Goal: Transaction & Acquisition: Book appointment/travel/reservation

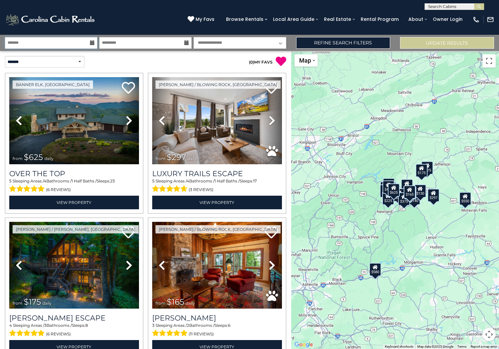
click at [32, 43] on input "text" at bounding box center [51, 43] width 92 height 12
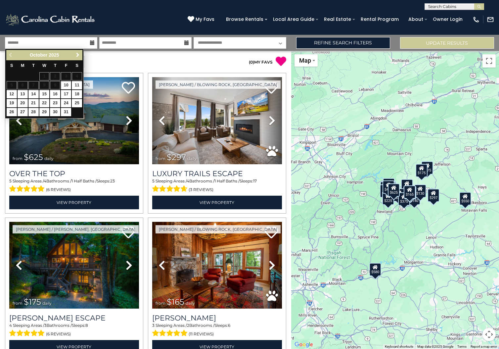
click at [78, 54] on span "Next" at bounding box center [77, 54] width 5 height 5
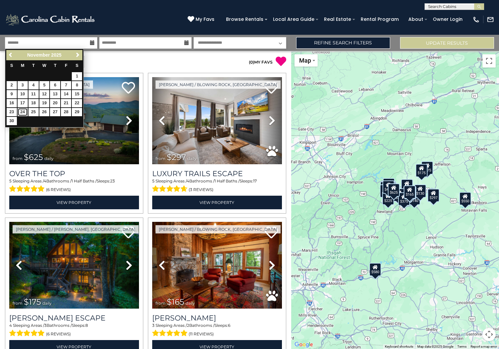
click at [21, 111] on link "24" at bounding box center [23, 112] width 10 height 8
type input "********"
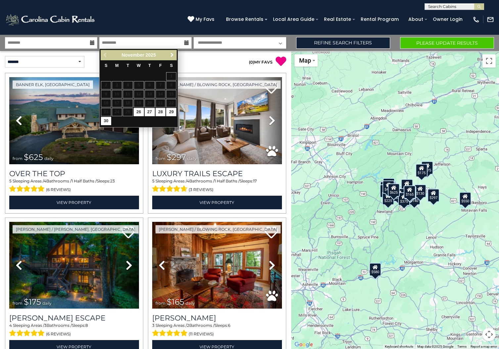
click at [171, 55] on span "Next" at bounding box center [171, 54] width 5 height 5
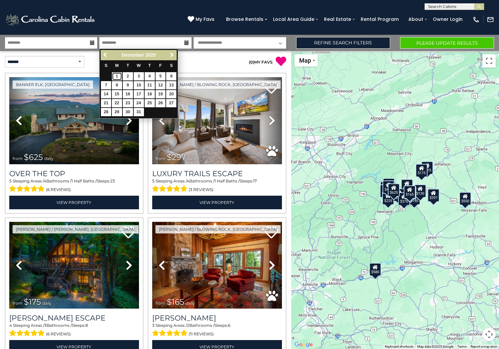
click at [118, 75] on link "1" at bounding box center [117, 76] width 10 height 8
type input "*******"
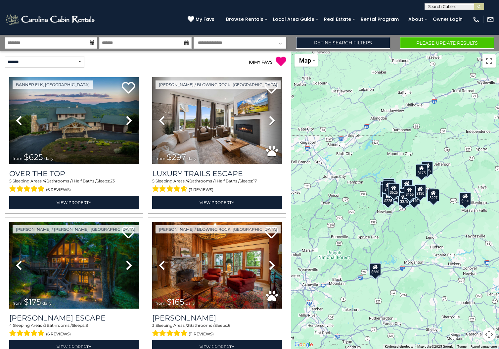
click at [219, 41] on select "**********" at bounding box center [239, 43] width 92 height 12
click at [129, 58] on div "**********" at bounding box center [72, 62] width 145 height 12
click at [439, 45] on button "Please Update Results" at bounding box center [447, 43] width 94 height 12
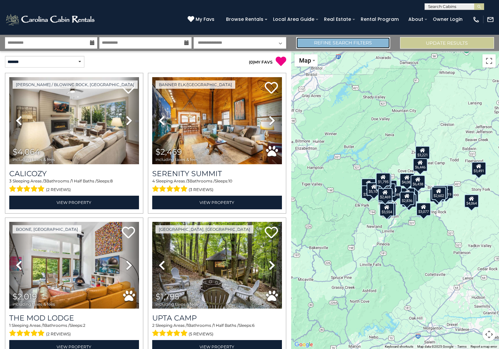
click at [327, 43] on link "Refine Search Filters" at bounding box center [343, 43] width 94 height 12
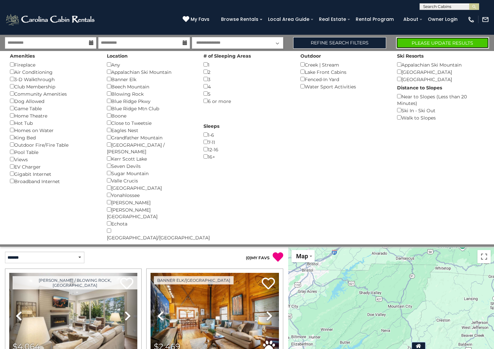
click at [418, 40] on button "Please Update Results" at bounding box center [442, 43] width 93 height 12
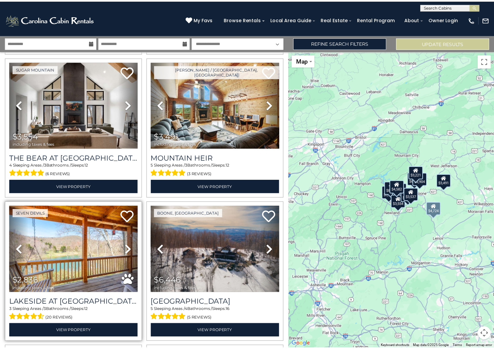
scroll to position [288, 0]
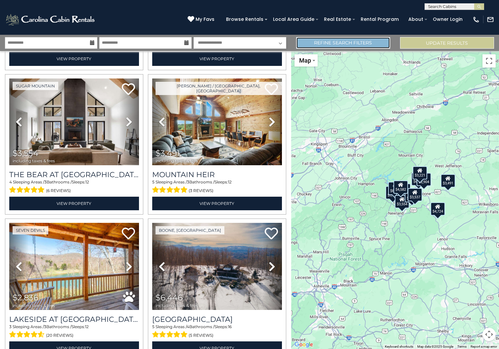
click at [348, 42] on link "Refine Search Filters" at bounding box center [343, 43] width 94 height 12
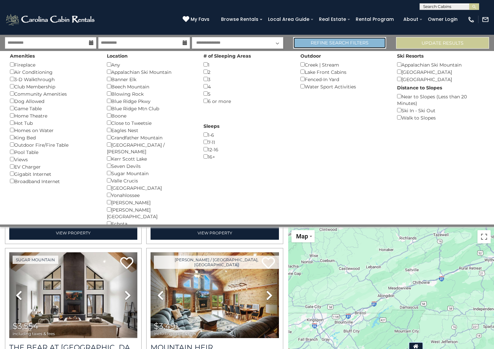
scroll to position [286, 0]
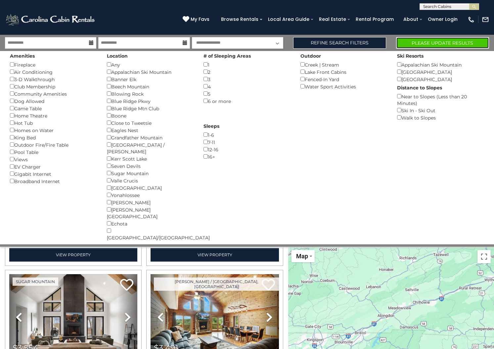
click at [437, 43] on button "Please Update Results" at bounding box center [442, 43] width 93 height 12
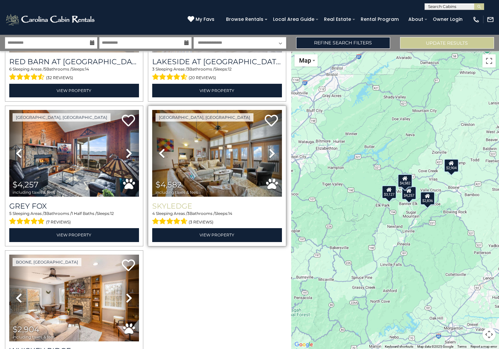
scroll to position [78, 0]
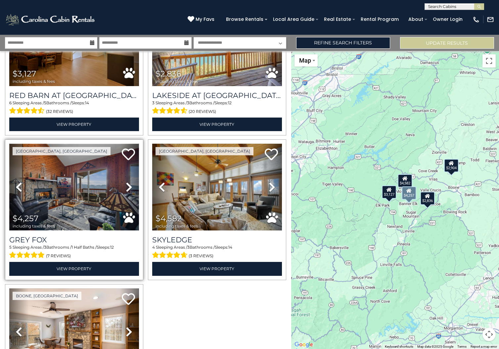
click at [65, 203] on img at bounding box center [74, 187] width 130 height 87
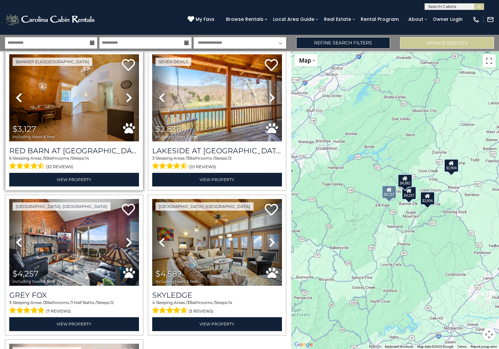
scroll to position [0, 0]
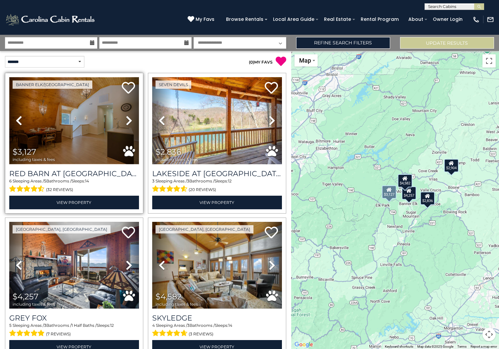
click at [50, 134] on img at bounding box center [74, 120] width 130 height 87
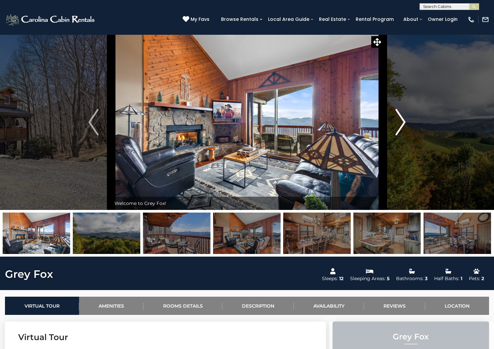
click at [404, 135] on img "Next" at bounding box center [400, 122] width 10 height 26
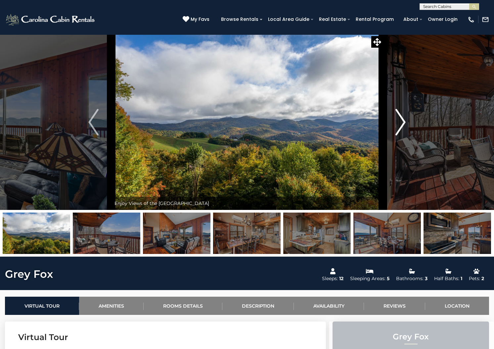
click at [404, 135] on img "Next" at bounding box center [400, 122] width 10 height 26
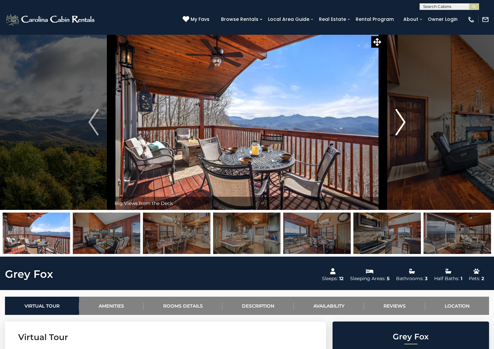
click at [404, 135] on img "Next" at bounding box center [400, 122] width 10 height 26
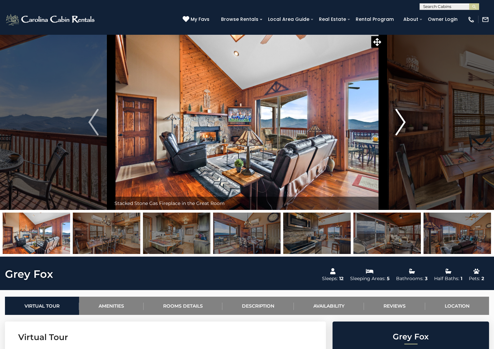
click at [404, 135] on img "Next" at bounding box center [400, 122] width 10 height 26
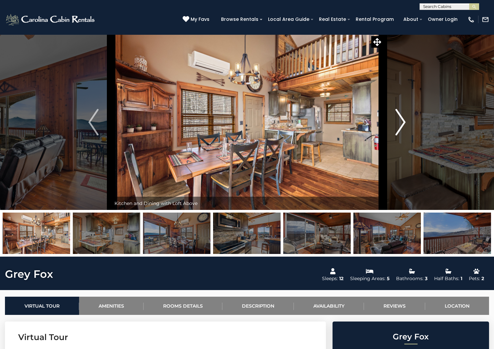
click at [404, 135] on img "Next" at bounding box center [400, 122] width 10 height 26
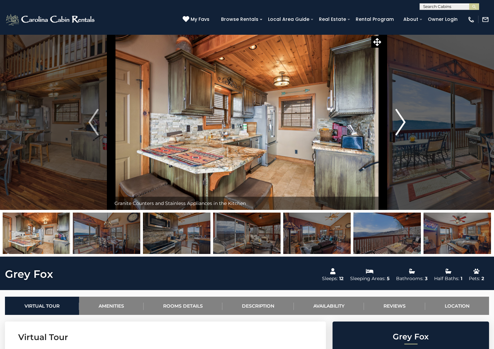
click at [404, 135] on img "Next" at bounding box center [400, 122] width 10 height 26
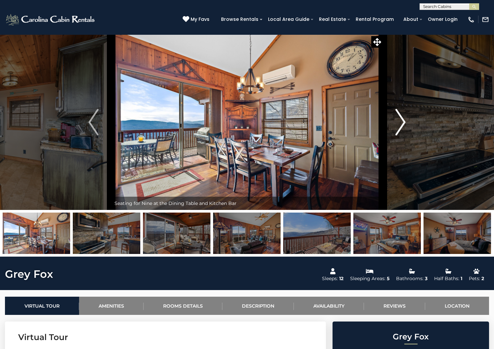
click at [404, 135] on img "Next" at bounding box center [400, 122] width 10 height 26
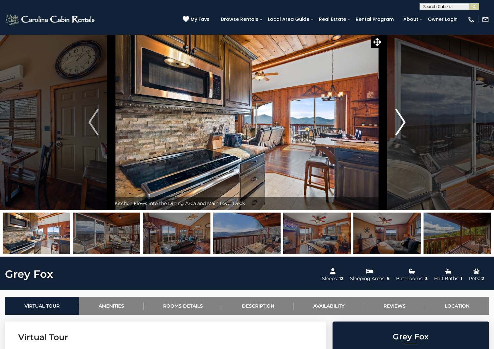
click at [404, 135] on img "Next" at bounding box center [400, 122] width 10 height 26
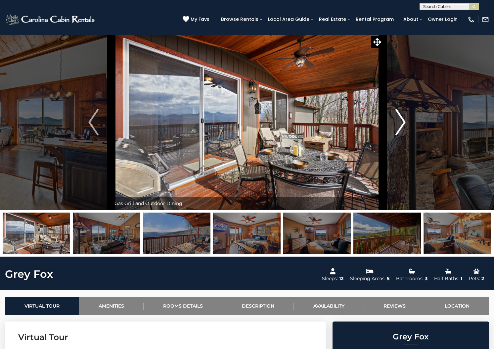
click at [404, 135] on img "Next" at bounding box center [400, 122] width 10 height 26
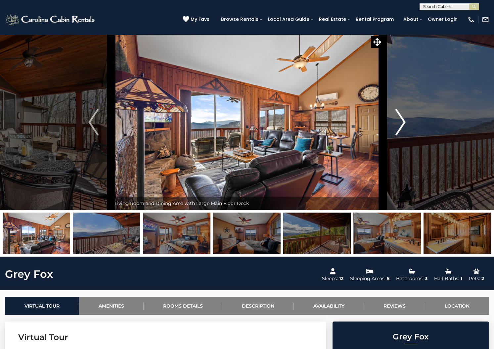
click at [404, 135] on img "Next" at bounding box center [400, 122] width 10 height 26
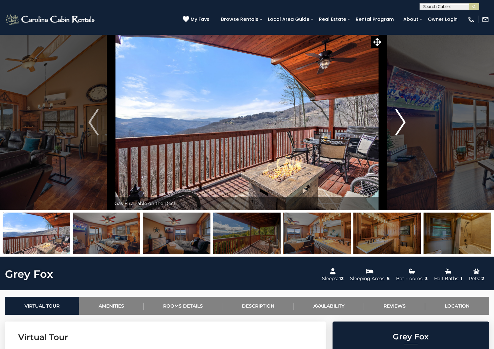
click at [404, 135] on img "Next" at bounding box center [400, 122] width 10 height 26
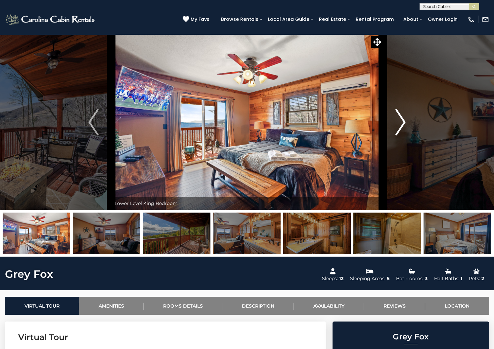
click at [404, 135] on img "Next" at bounding box center [400, 122] width 10 height 26
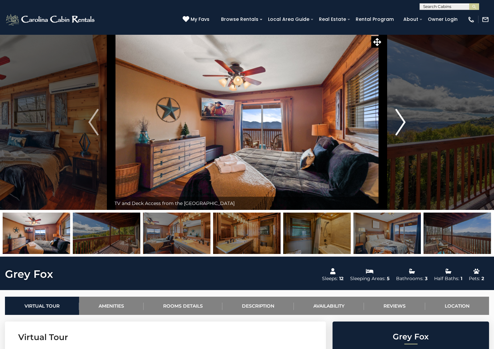
click at [404, 135] on img "Next" at bounding box center [400, 122] width 10 height 26
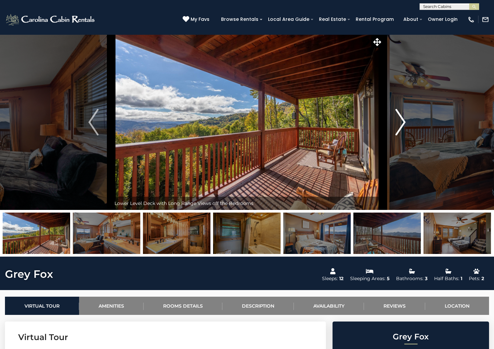
click at [404, 135] on img "Next" at bounding box center [400, 122] width 10 height 26
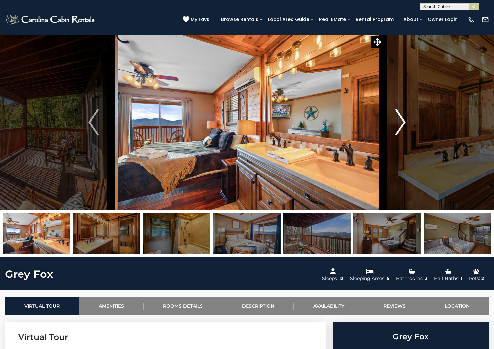
click at [404, 135] on img "Next" at bounding box center [400, 122] width 10 height 26
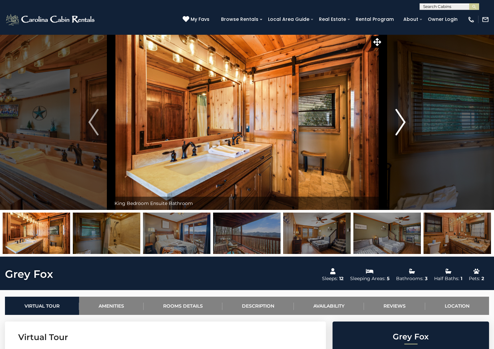
click at [404, 135] on img "Next" at bounding box center [400, 122] width 10 height 26
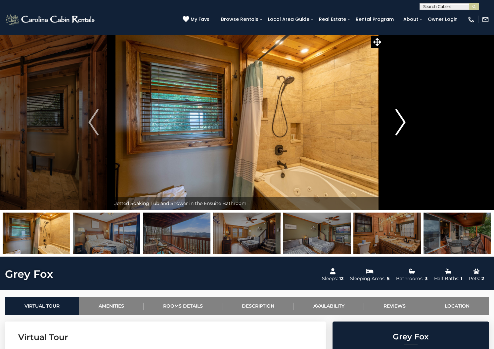
click at [404, 135] on img "Next" at bounding box center [400, 122] width 10 height 26
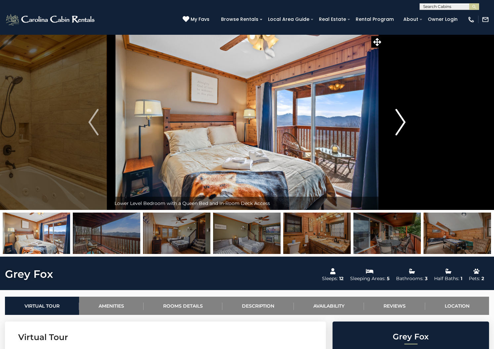
click at [404, 135] on img "Next" at bounding box center [400, 122] width 10 height 26
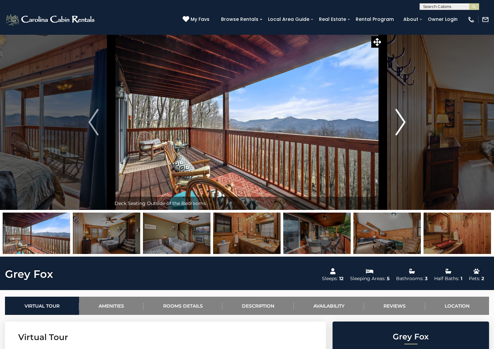
click at [404, 135] on img "Next" at bounding box center [400, 122] width 10 height 26
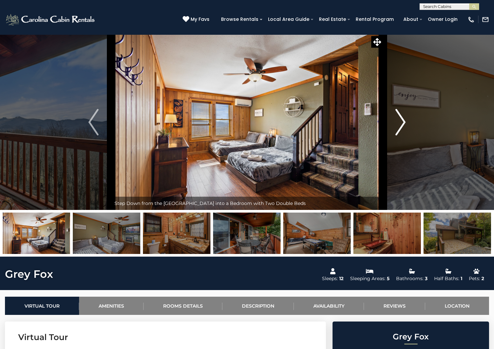
click at [404, 135] on img "Next" at bounding box center [400, 122] width 10 height 26
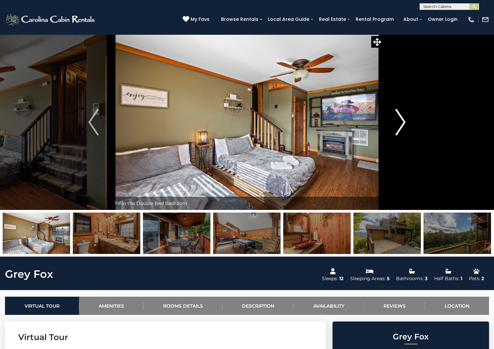
click at [404, 135] on img "Next" at bounding box center [400, 122] width 10 height 26
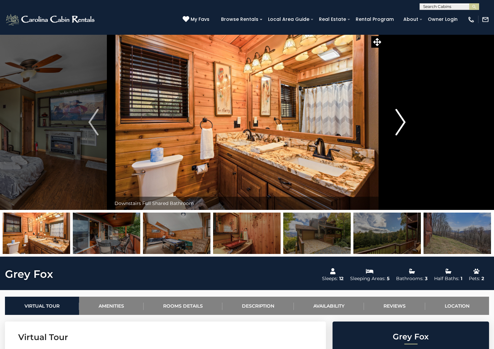
click at [404, 135] on img "Next" at bounding box center [400, 122] width 10 height 26
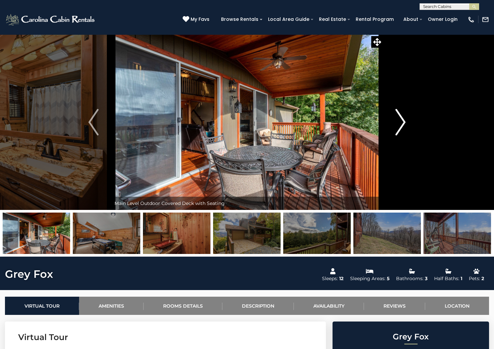
click at [404, 135] on img "Next" at bounding box center [400, 122] width 10 height 26
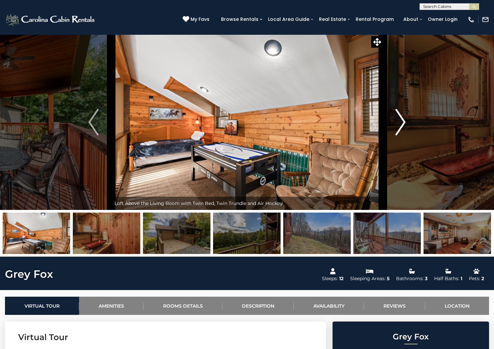
click at [404, 135] on img "Next" at bounding box center [400, 122] width 10 height 26
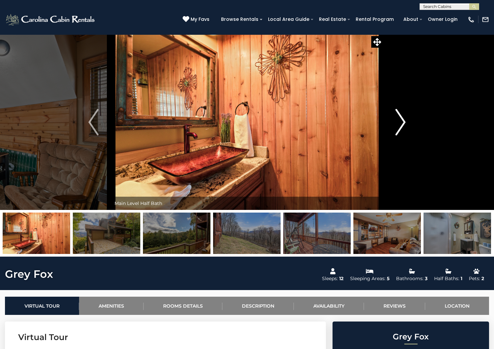
click at [404, 135] on img "Next" at bounding box center [400, 122] width 10 height 26
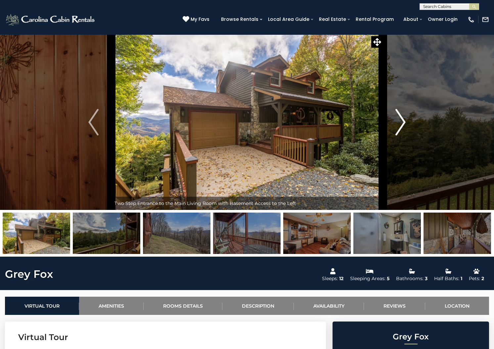
click at [404, 135] on img "Next" at bounding box center [400, 122] width 10 height 26
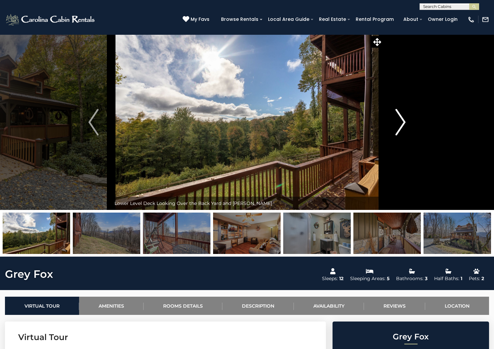
click at [404, 135] on img "Next" at bounding box center [400, 122] width 10 height 26
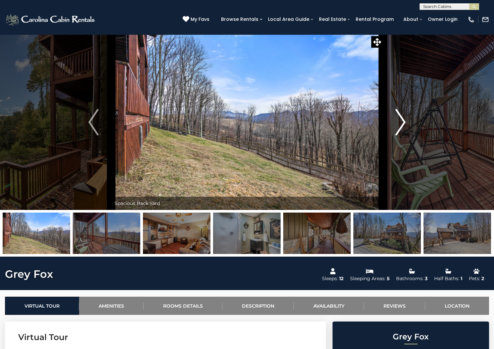
click at [404, 135] on img "Next" at bounding box center [400, 122] width 10 height 26
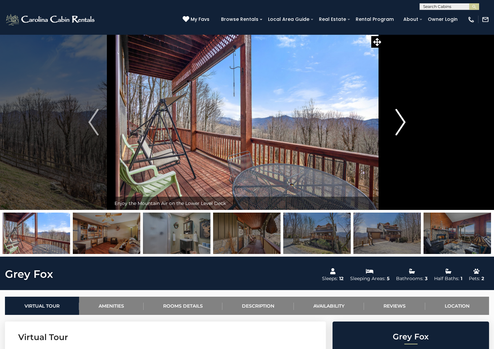
click at [404, 135] on img "Next" at bounding box center [400, 122] width 10 height 26
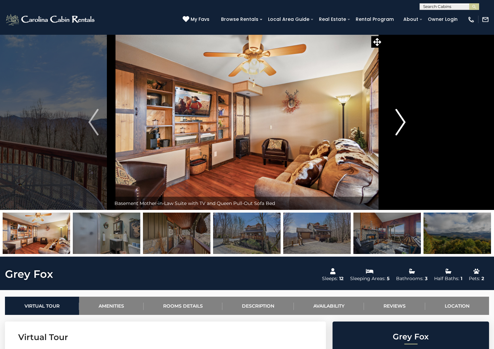
click at [404, 135] on img "Next" at bounding box center [400, 122] width 10 height 26
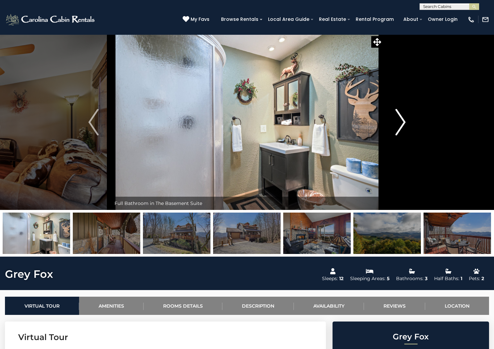
click at [404, 135] on img "Next" at bounding box center [400, 122] width 10 height 26
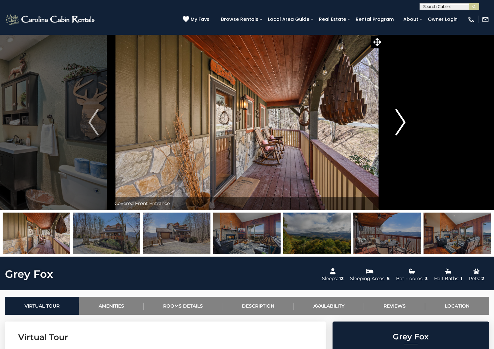
click at [404, 135] on img "Next" at bounding box center [400, 122] width 10 height 26
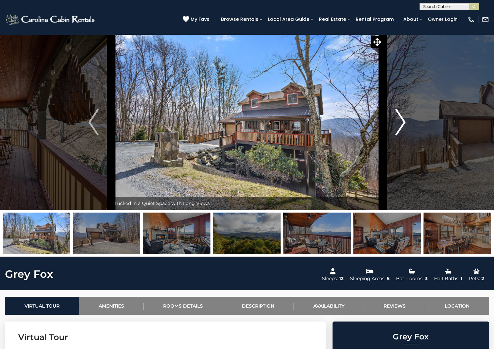
click at [404, 135] on img "Next" at bounding box center [400, 122] width 10 height 26
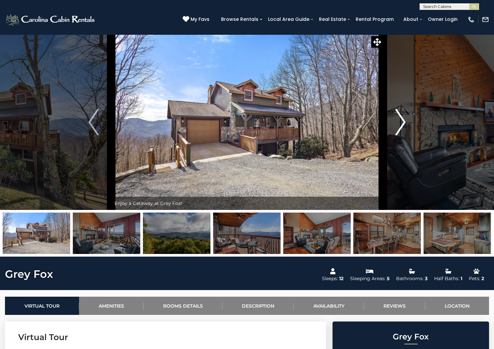
click at [404, 135] on img "Next" at bounding box center [400, 122] width 10 height 26
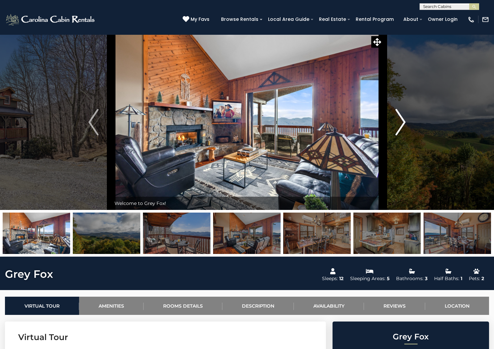
click at [404, 135] on img "Next" at bounding box center [400, 122] width 10 height 26
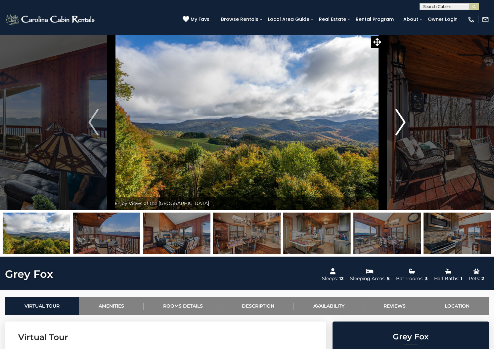
click at [404, 135] on img "Next" at bounding box center [400, 122] width 10 height 26
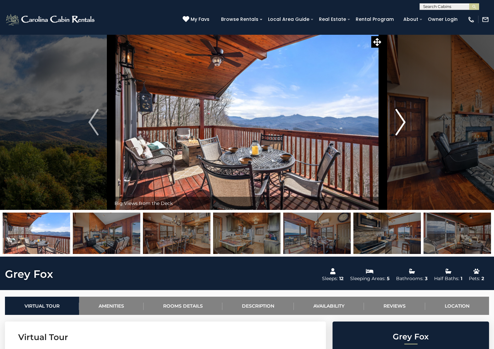
click at [404, 135] on img "Next" at bounding box center [400, 122] width 10 height 26
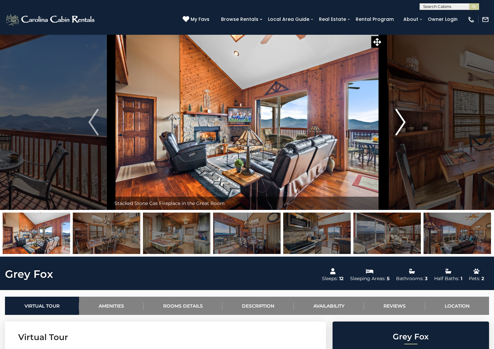
click at [404, 135] on img "Next" at bounding box center [400, 122] width 10 height 26
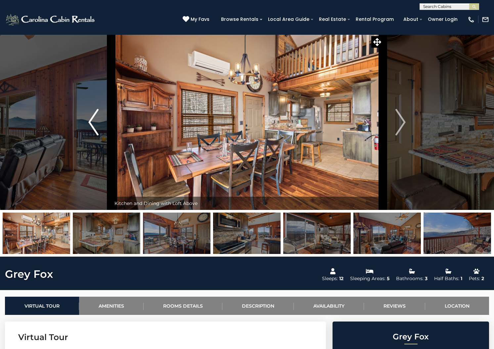
click at [92, 135] on img "Previous" at bounding box center [93, 122] width 10 height 26
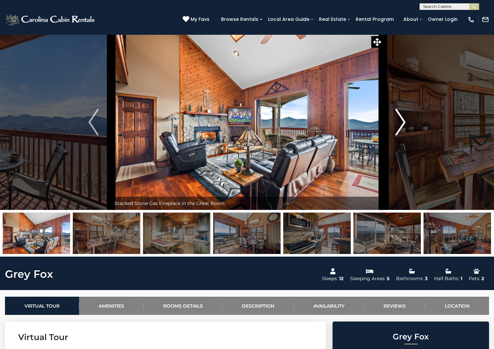
click at [402, 135] on img "Next" at bounding box center [400, 122] width 10 height 26
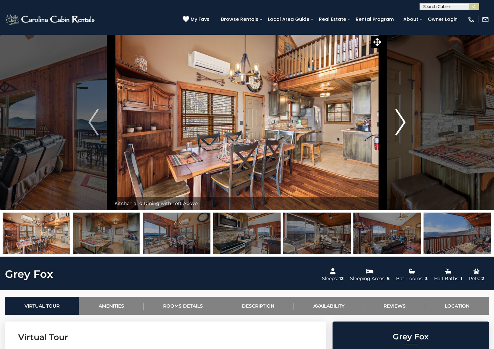
click at [402, 135] on img "Next" at bounding box center [400, 122] width 10 height 26
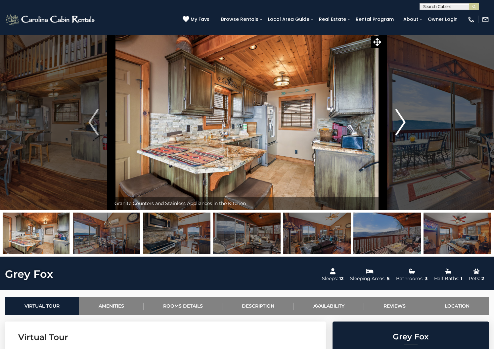
click at [402, 135] on img "Next" at bounding box center [400, 122] width 10 height 26
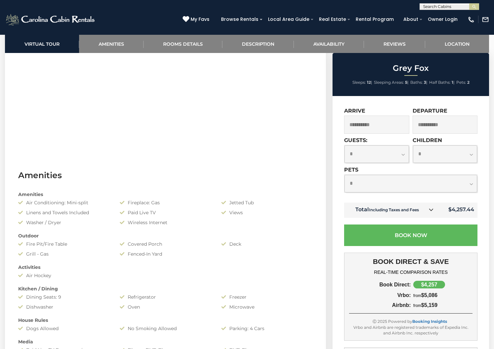
scroll to position [364, 0]
click at [469, 186] on select "**********" at bounding box center [410, 184] width 133 height 18
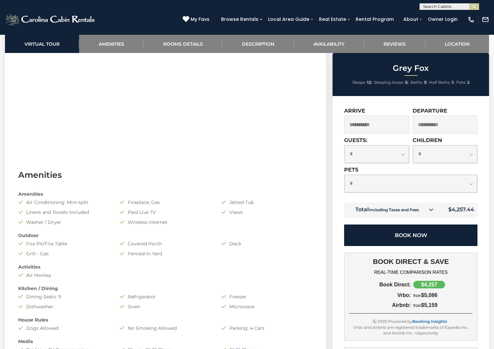
select select "*"
click at [344, 175] on select "**********" at bounding box center [410, 184] width 133 height 18
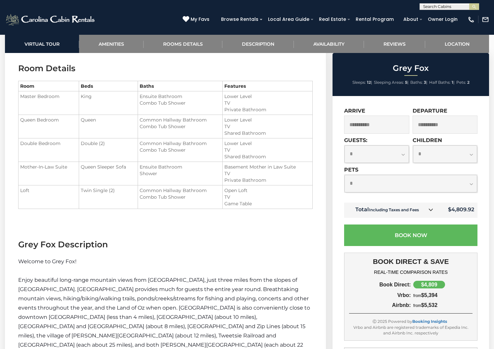
scroll to position [727, 0]
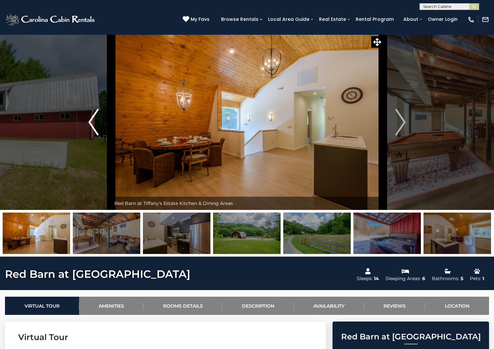
click at [95, 135] on img "Previous" at bounding box center [93, 122] width 10 height 26
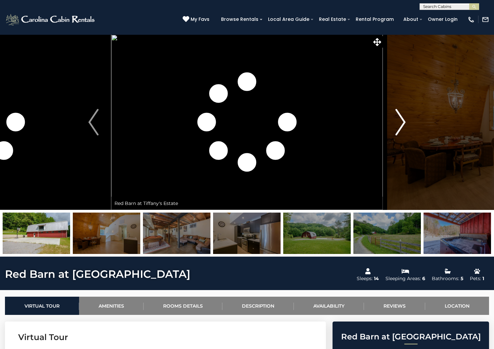
click at [401, 135] on img "Next" at bounding box center [400, 122] width 10 height 26
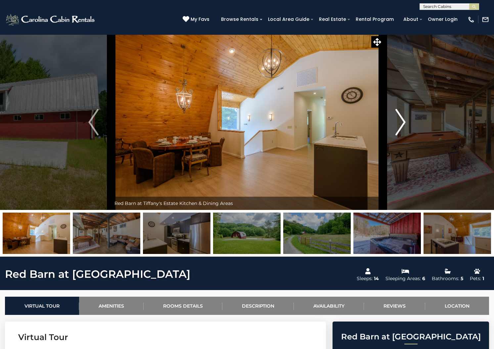
click at [401, 135] on img "Next" at bounding box center [400, 122] width 10 height 26
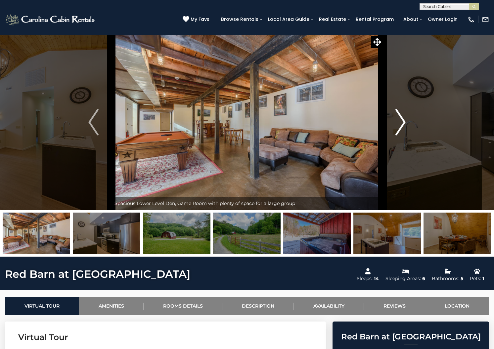
click at [401, 135] on img "Next" at bounding box center [400, 122] width 10 height 26
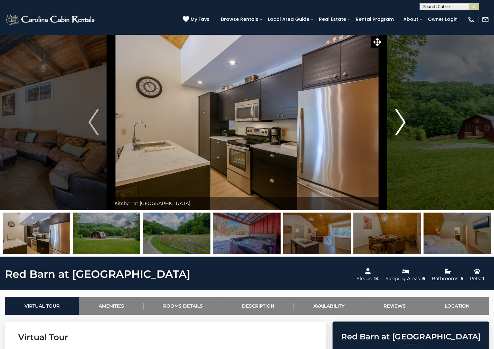
click at [401, 135] on img "Next" at bounding box center [400, 122] width 10 height 26
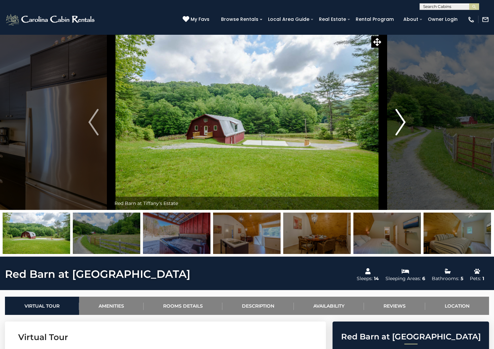
click at [401, 135] on img "Next" at bounding box center [400, 122] width 10 height 26
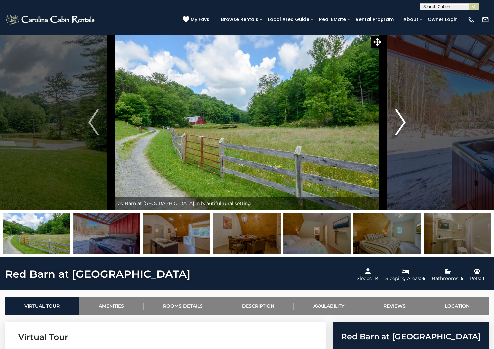
click at [401, 135] on img "Next" at bounding box center [400, 122] width 10 height 26
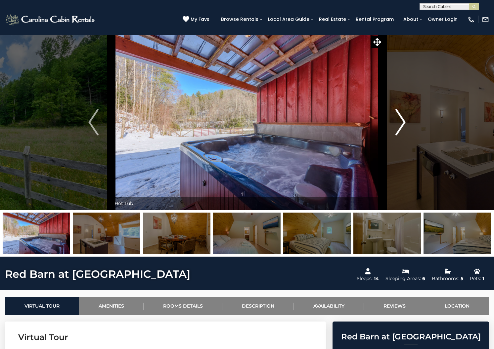
click at [401, 135] on img "Next" at bounding box center [400, 122] width 10 height 26
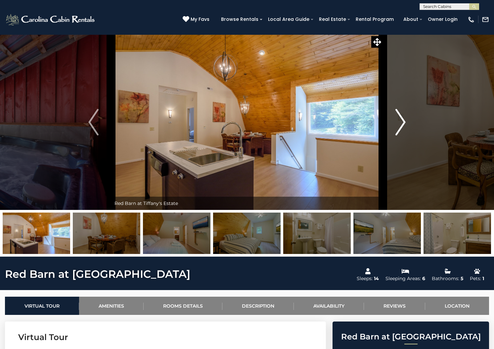
click at [401, 135] on img "Next" at bounding box center [400, 122] width 10 height 26
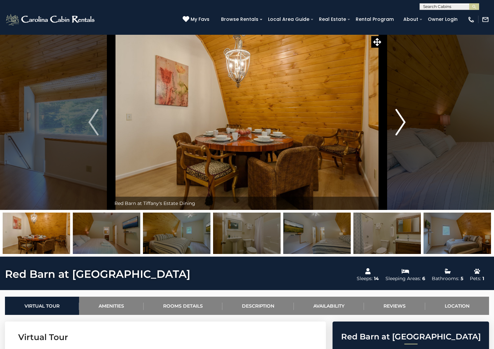
click at [401, 135] on img "Next" at bounding box center [400, 122] width 10 height 26
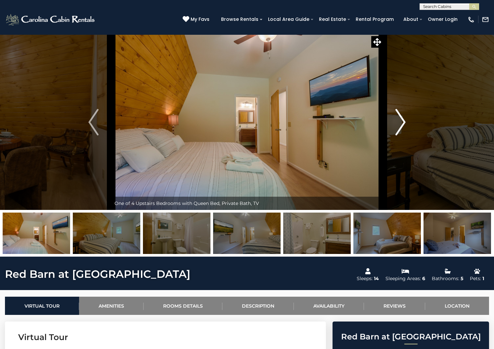
click at [401, 135] on img "Next" at bounding box center [400, 122] width 10 height 26
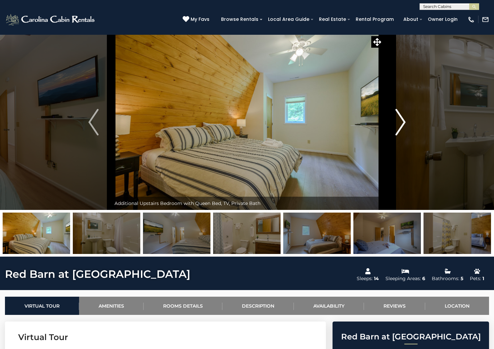
click at [401, 135] on img "Next" at bounding box center [400, 122] width 10 height 26
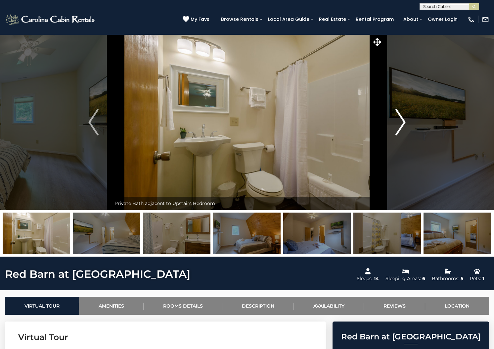
click at [401, 135] on img "Next" at bounding box center [400, 122] width 10 height 26
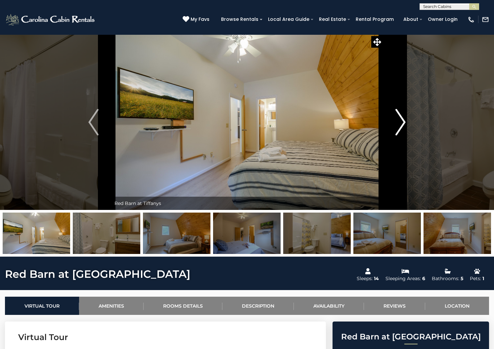
click at [401, 135] on img "Next" at bounding box center [400, 122] width 10 height 26
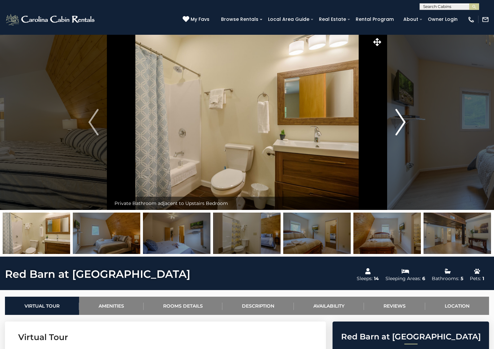
click at [401, 135] on img "Next" at bounding box center [400, 122] width 10 height 26
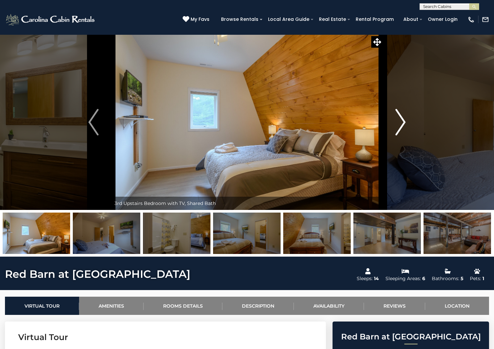
click at [401, 135] on img "Next" at bounding box center [400, 122] width 10 height 26
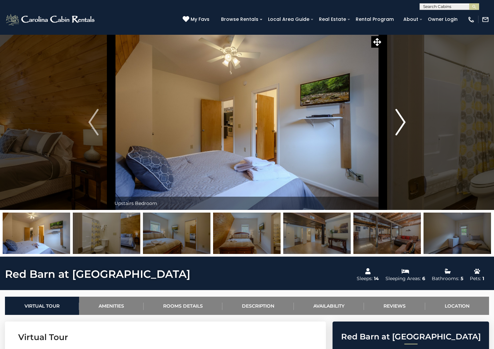
click at [401, 135] on img "Next" at bounding box center [400, 122] width 10 height 26
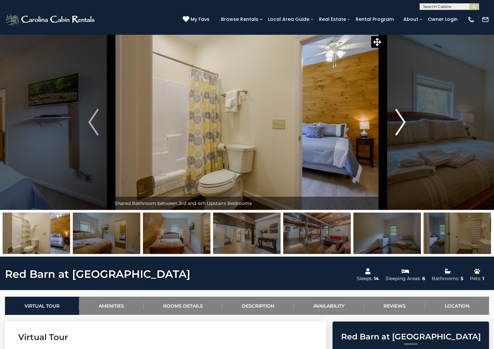
click at [401, 135] on img "Next" at bounding box center [400, 122] width 10 height 26
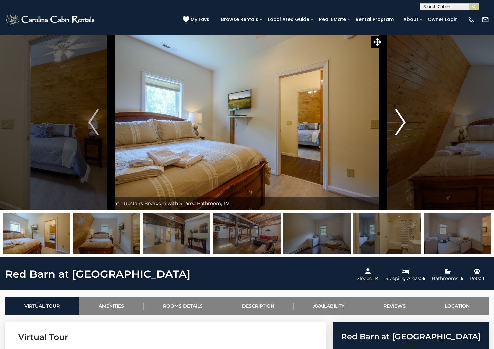
click at [401, 135] on img "Next" at bounding box center [400, 122] width 10 height 26
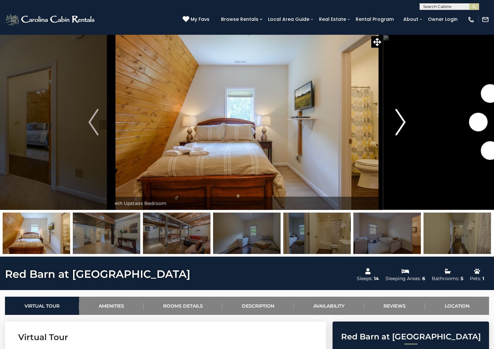
click at [401, 135] on img "Next" at bounding box center [400, 122] width 10 height 26
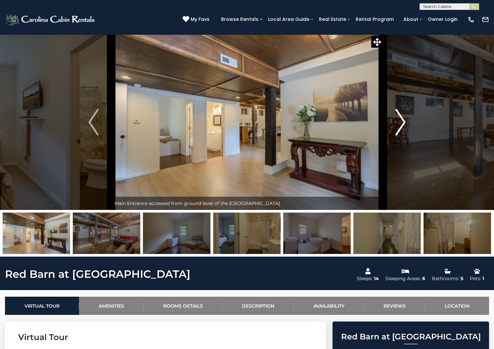
click at [401, 135] on img "Next" at bounding box center [400, 122] width 10 height 26
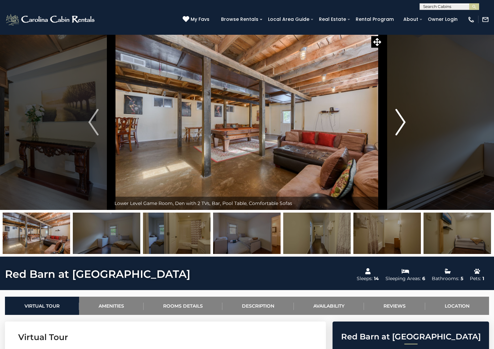
click at [401, 135] on img "Next" at bounding box center [400, 122] width 10 height 26
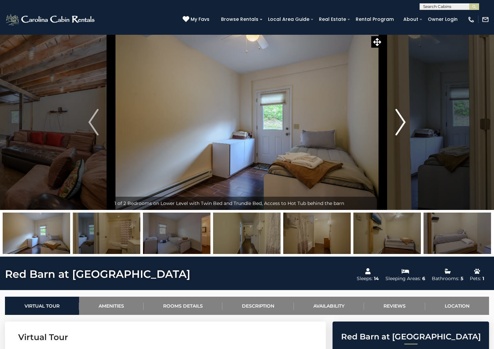
click at [401, 135] on img "Next" at bounding box center [400, 122] width 10 height 26
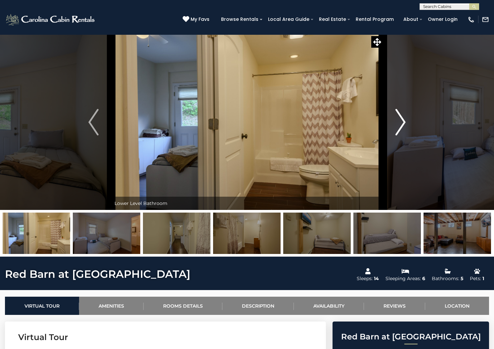
click at [401, 135] on img "Next" at bounding box center [400, 122] width 10 height 26
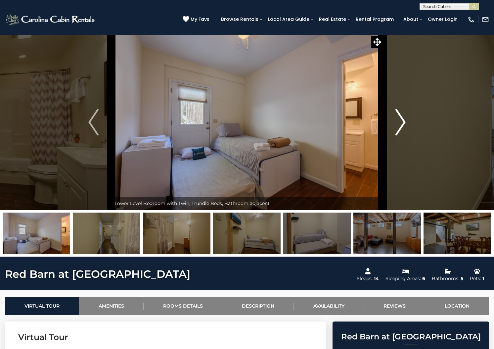
click at [401, 135] on img "Next" at bounding box center [400, 122] width 10 height 26
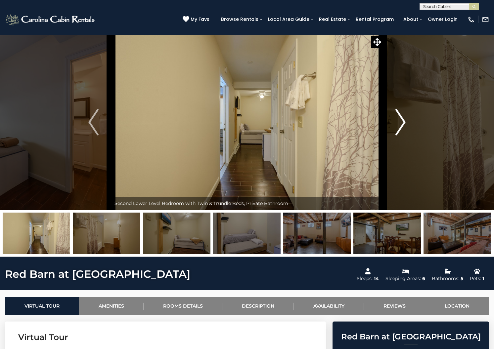
click at [401, 135] on img "Next" at bounding box center [400, 122] width 10 height 26
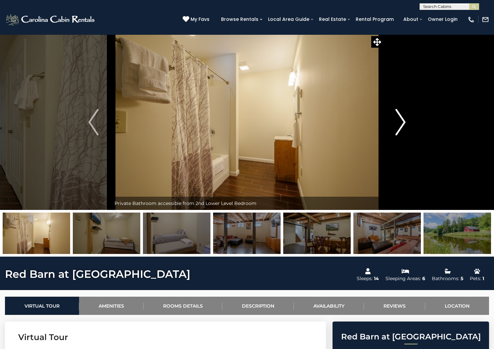
click at [401, 135] on img "Next" at bounding box center [400, 122] width 10 height 26
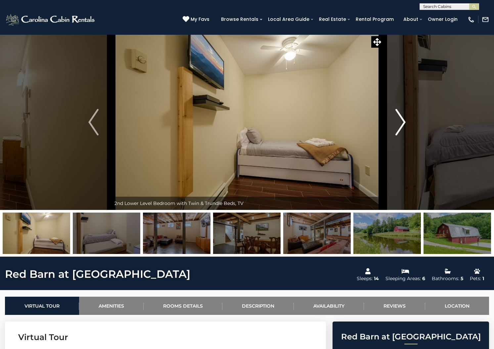
click at [401, 135] on img "Next" at bounding box center [400, 122] width 10 height 26
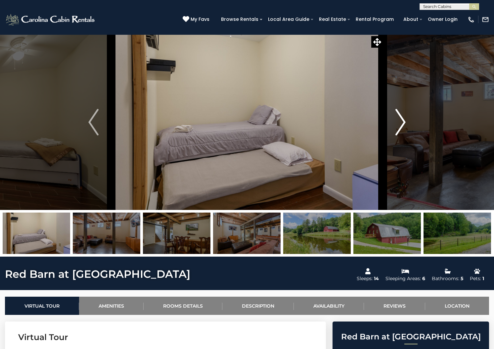
click at [401, 135] on img "Next" at bounding box center [400, 122] width 10 height 26
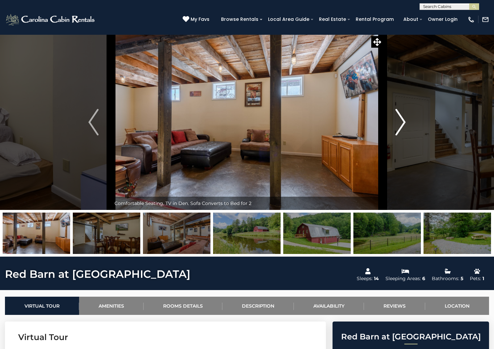
click at [401, 135] on img "Next" at bounding box center [400, 122] width 10 height 26
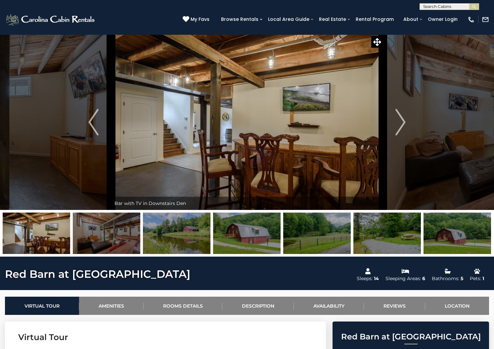
click at [239, 254] on img at bounding box center [246, 232] width 67 height 41
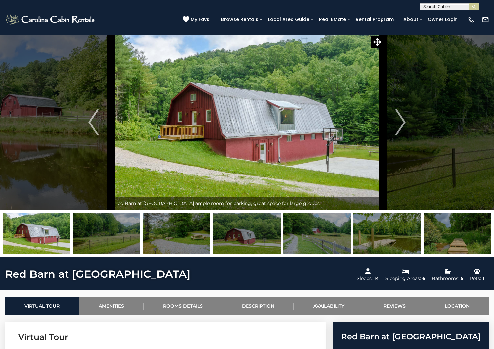
click at [329, 254] on img at bounding box center [316, 232] width 67 height 41
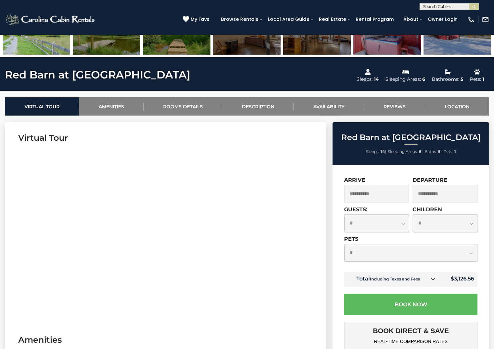
scroll to position [231, 0]
